Goal: Information Seeking & Learning: Learn about a topic

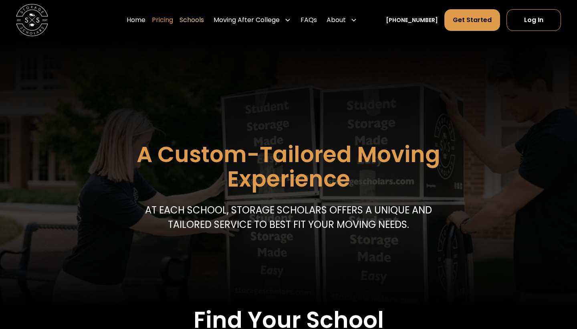
click at [173, 17] on link "Pricing" at bounding box center [162, 20] width 21 height 22
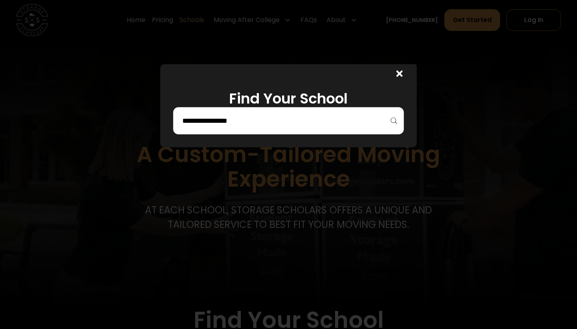
click at [224, 125] on input "search" at bounding box center [289, 121] width 214 height 14
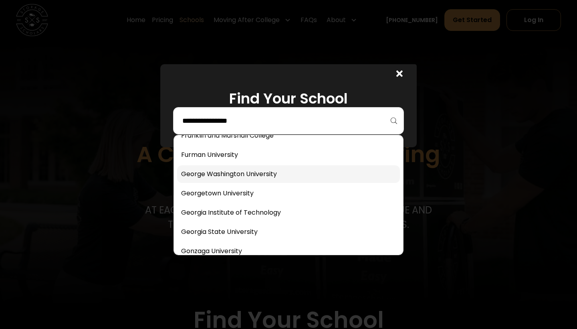
scroll to position [1398, 0]
click at [233, 175] on link at bounding box center [288, 174] width 223 height 18
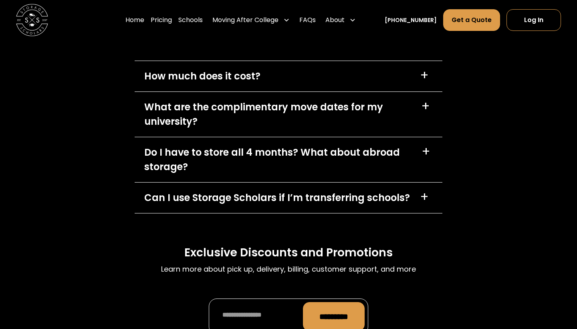
scroll to position [3629, 0]
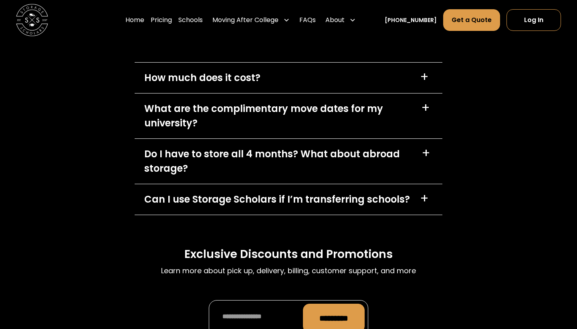
click at [394, 72] on div "How much does it cost? +" at bounding box center [289, 78] width 308 height 30
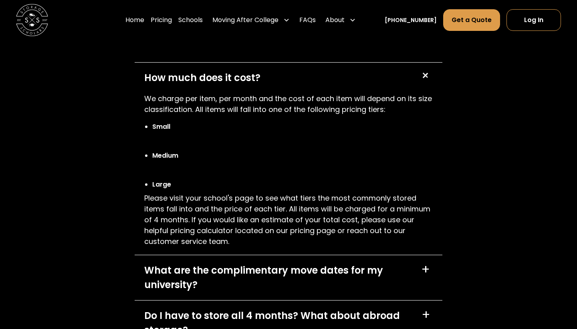
click at [394, 75] on div "How much does it cost? +" at bounding box center [289, 78] width 308 height 30
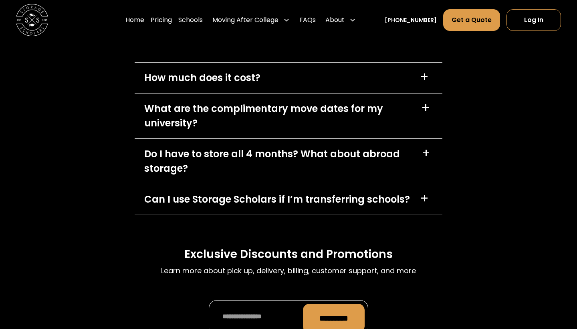
click at [234, 122] on div "What are the complimentary move dates for my university?" at bounding box center [277, 115] width 267 height 29
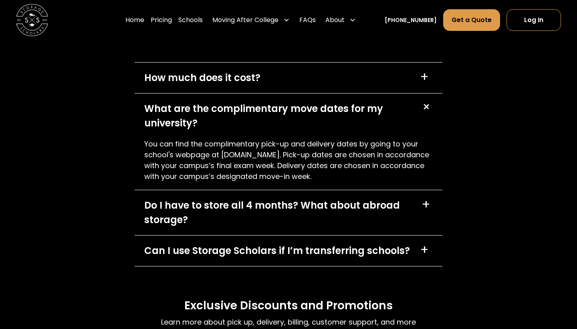
click at [235, 122] on div "What are the complimentary move dates for my university?" at bounding box center [277, 115] width 267 height 29
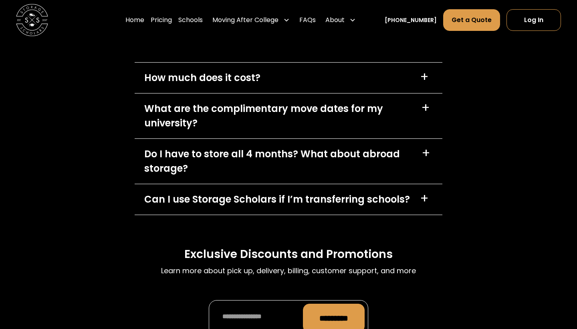
click at [239, 164] on div "Do I have to store all 4 months? What about abroad storage?" at bounding box center [278, 161] width 268 height 29
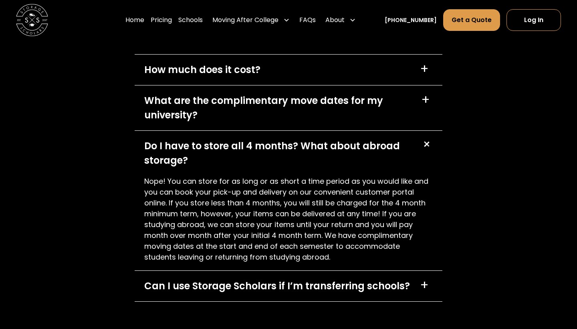
scroll to position [3640, 0]
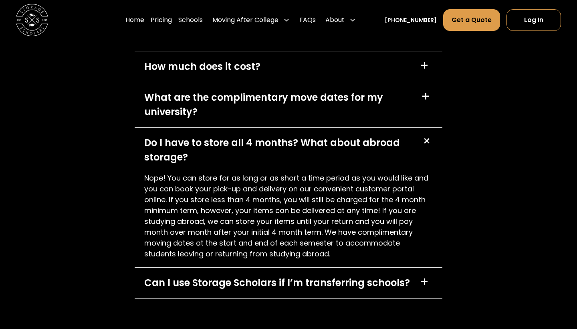
click at [240, 162] on div "Do I have to store all 4 months? What about abroad storage?" at bounding box center [278, 149] width 268 height 29
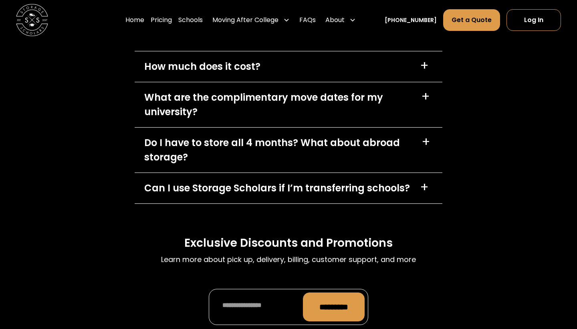
click at [244, 182] on div "Can I use Storage Scholars if I’m transferring schools?" at bounding box center [277, 188] width 266 height 14
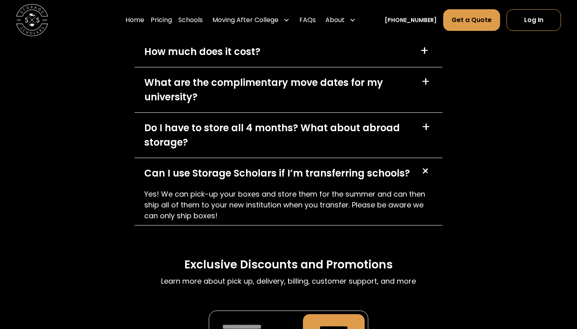
scroll to position [3656, 0]
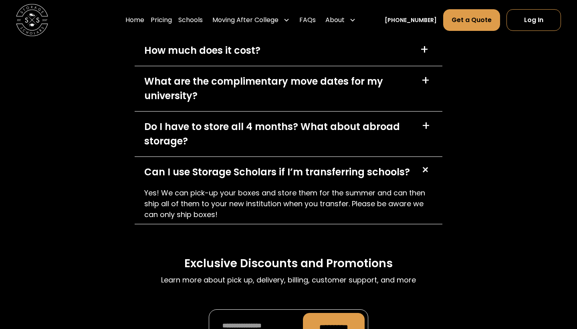
click at [243, 173] on div "Can I use Storage Scholars if I’m transferring schools?" at bounding box center [277, 172] width 266 height 14
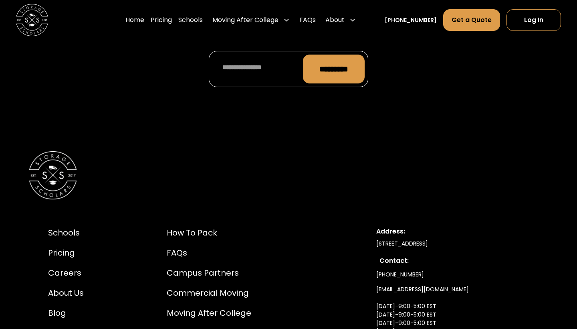
scroll to position [3976, 0]
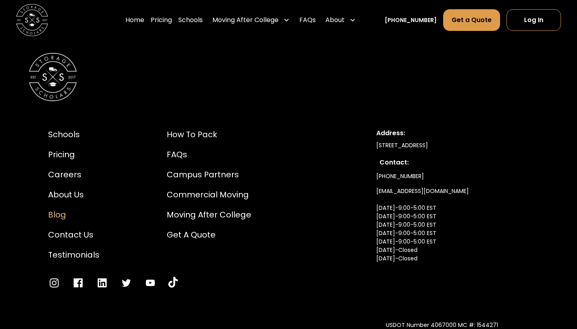
click at [58, 213] on div "Blog" at bounding box center [73, 214] width 51 height 12
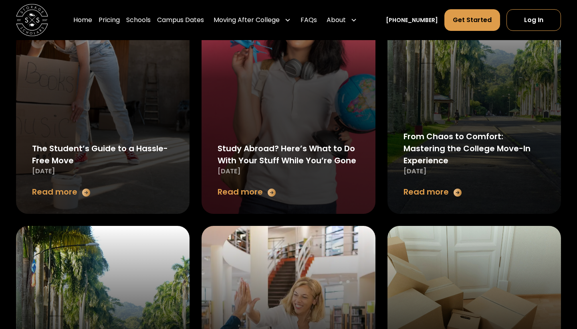
scroll to position [385, 0]
drag, startPoint x: 103, startPoint y: 221, endPoint x: 98, endPoint y: 268, distance: 47.1
drag, startPoint x: 67, startPoint y: 293, endPoint x: 64, endPoint y: 321, distance: 27.8
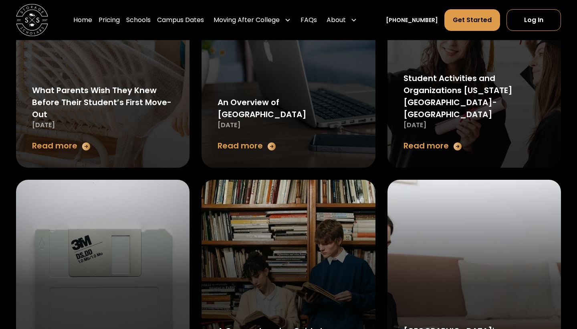
scroll to position [937, 0]
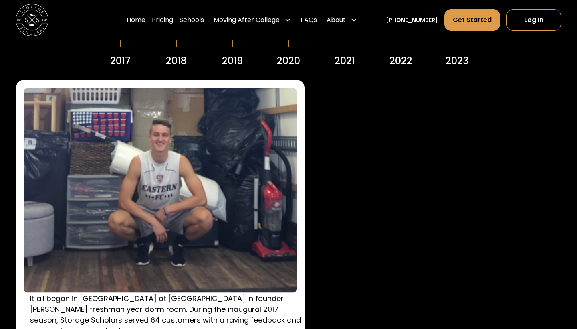
scroll to position [1071, 0]
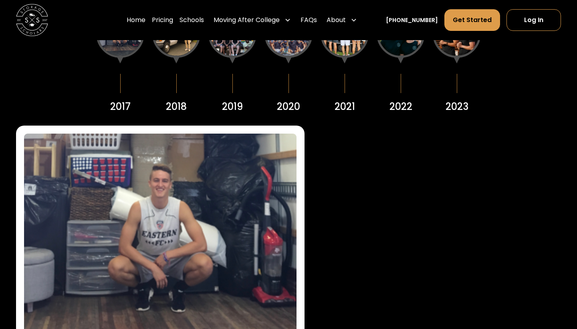
click at [181, 53] on div at bounding box center [176, 34] width 48 height 48
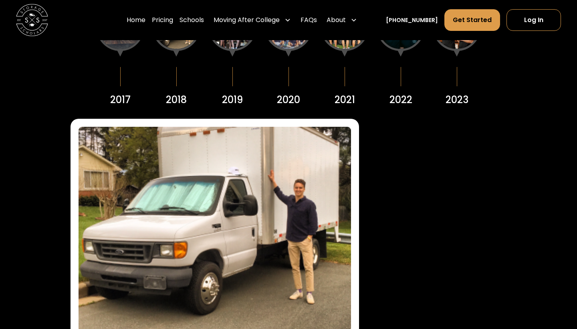
scroll to position [1044, 0]
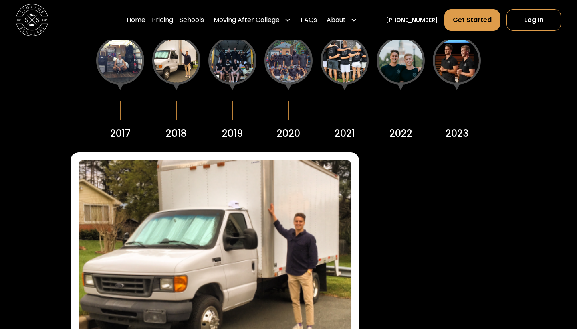
click at [237, 61] on div at bounding box center [232, 60] width 48 height 48
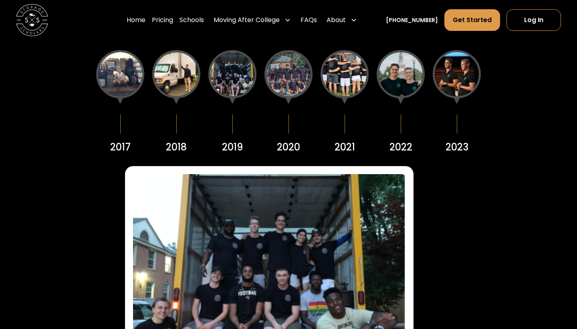
scroll to position [1003, 0]
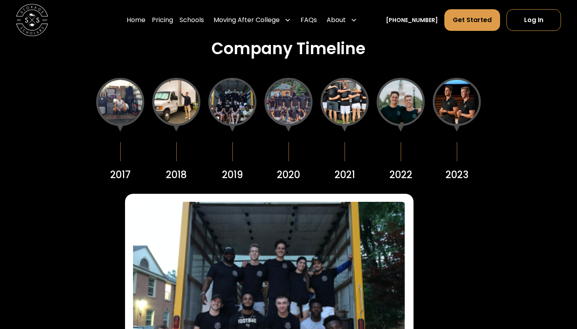
click at [292, 111] on div at bounding box center [289, 102] width 48 height 48
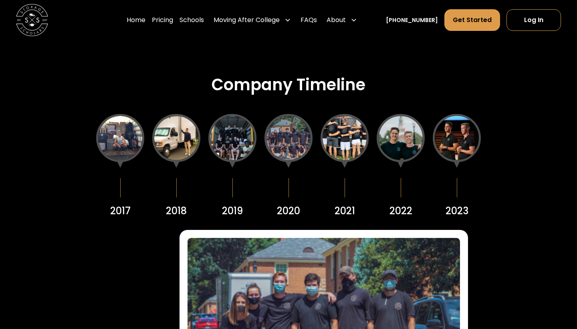
scroll to position [968, 0]
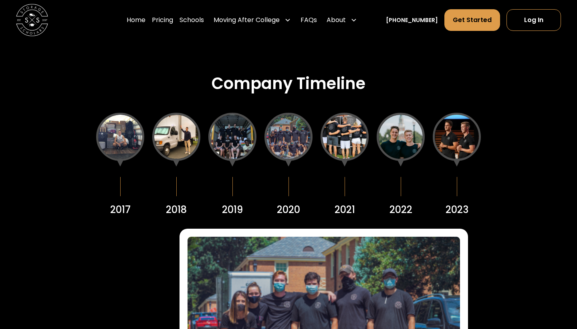
click at [354, 132] on div at bounding box center [345, 137] width 48 height 48
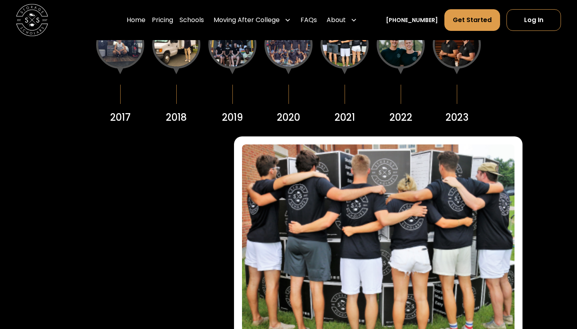
scroll to position [1045, 0]
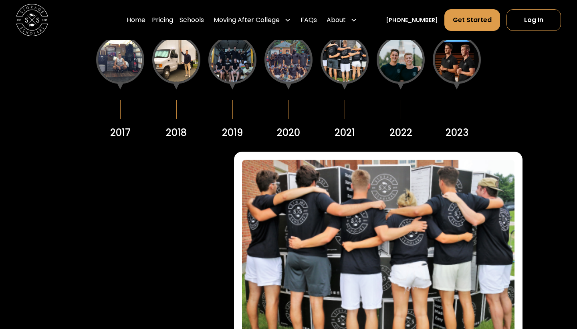
click at [396, 63] on div at bounding box center [401, 60] width 48 height 48
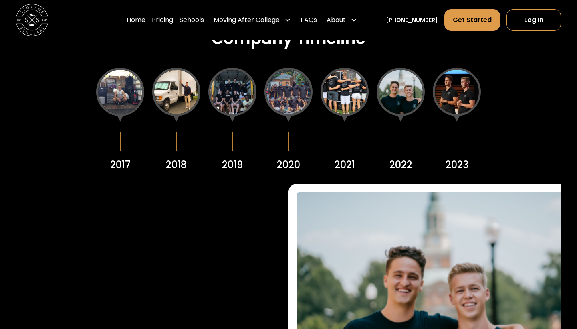
scroll to position [969, 0]
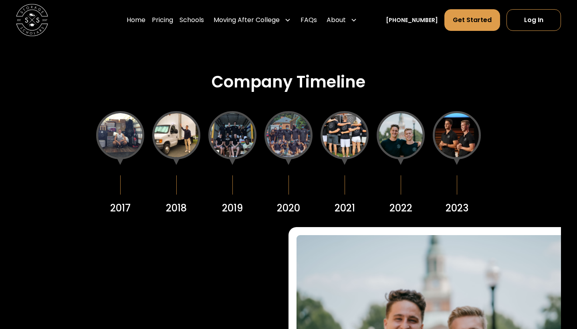
click at [450, 122] on div at bounding box center [457, 135] width 48 height 48
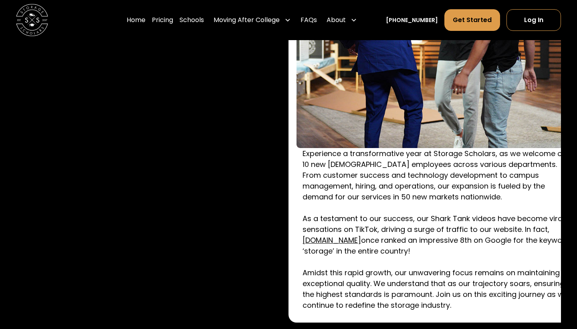
scroll to position [1274, 0]
click at [447, 154] on p "Experience a transformative year at Storage Scholars, as we welcome over 10 new…" at bounding box center [439, 229] width 273 height 162
